Goal: Task Accomplishment & Management: Manage account settings

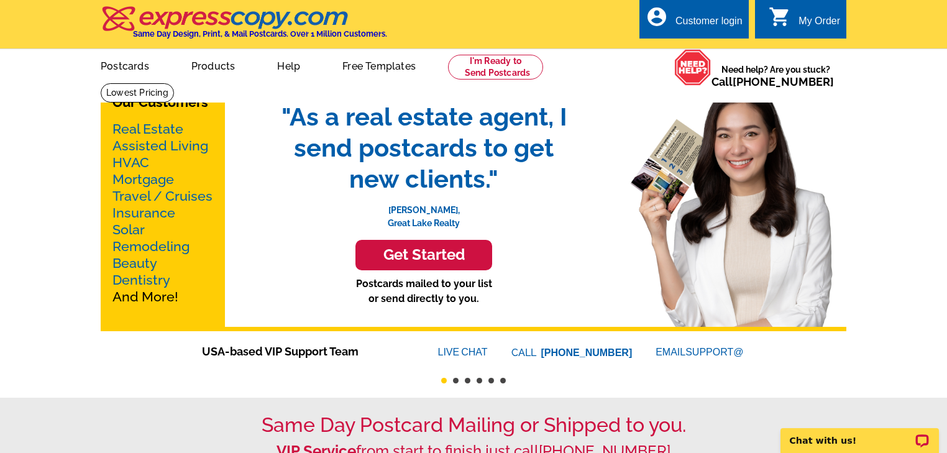
click at [706, 21] on div "Customer login" at bounding box center [709, 24] width 67 height 17
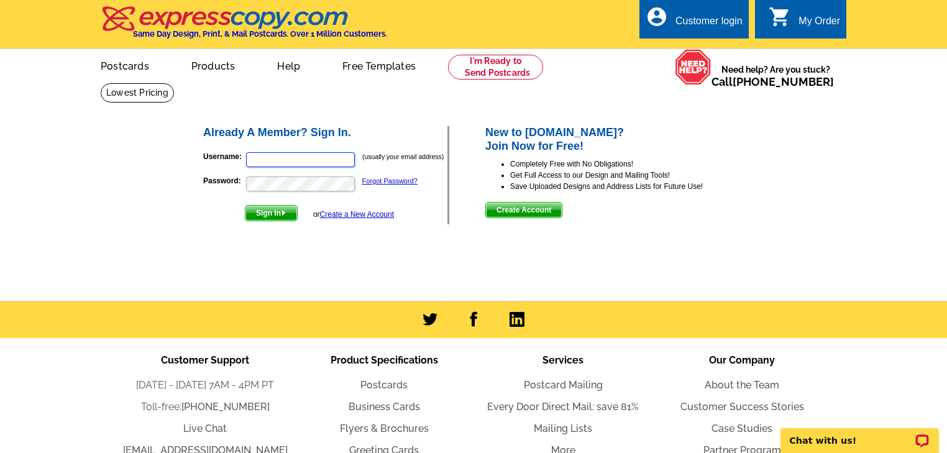
type input "realtytopproducer@cox.net"
click at [267, 216] on span "Sign In" at bounding box center [272, 213] width 52 height 15
